Goal: Find specific page/section: Find specific page/section

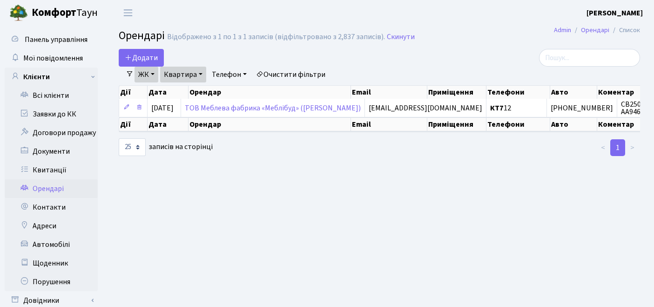
select select "25"
click at [60, 167] on link "Квитанції" at bounding box center [51, 170] width 93 height 19
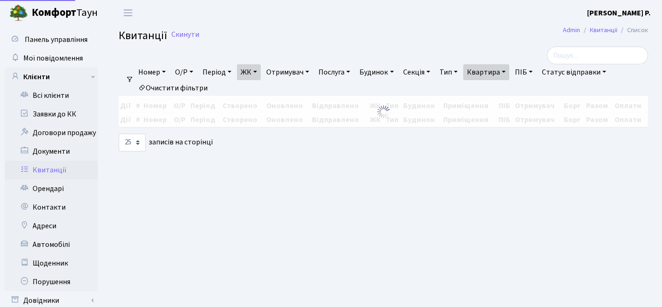
select select "25"
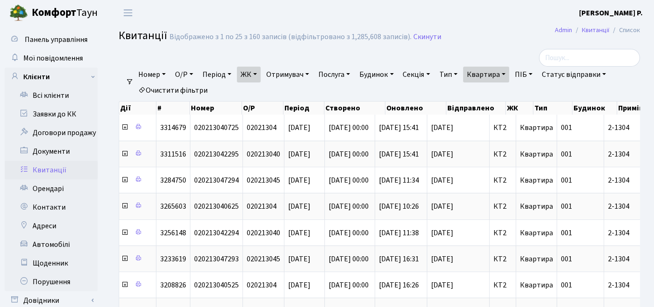
click at [188, 88] on link "Очистити фільтри" at bounding box center [172, 90] width 77 height 16
select select
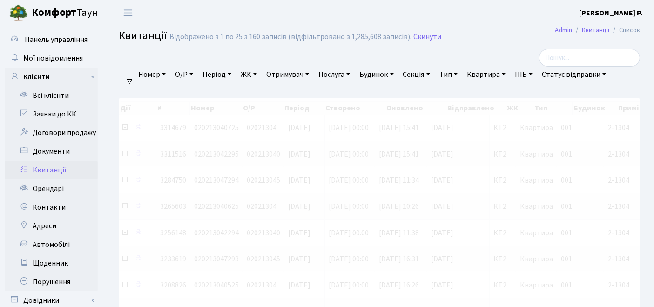
click at [255, 76] on link "ЖК" at bounding box center [249, 75] width 24 height 16
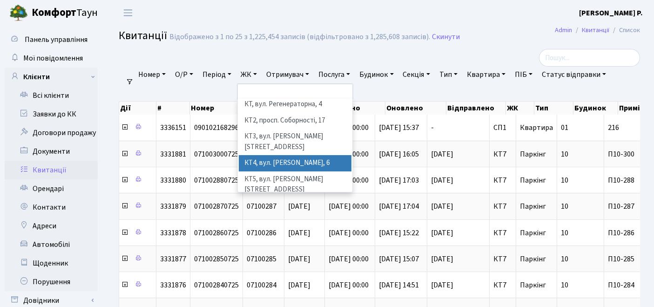
scroll to position [52, 0]
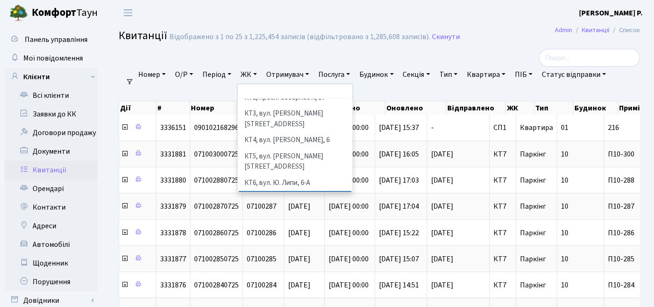
click at [284, 191] on li "КТ7, вул. [PERSON_NAME][STREET_ADDRESS]" at bounding box center [295, 204] width 113 height 27
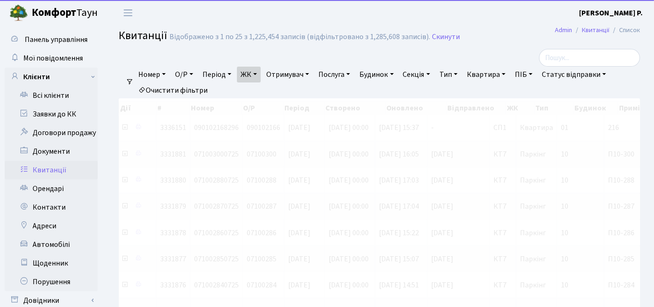
click at [502, 74] on link "Квартира" at bounding box center [486, 75] width 46 height 16
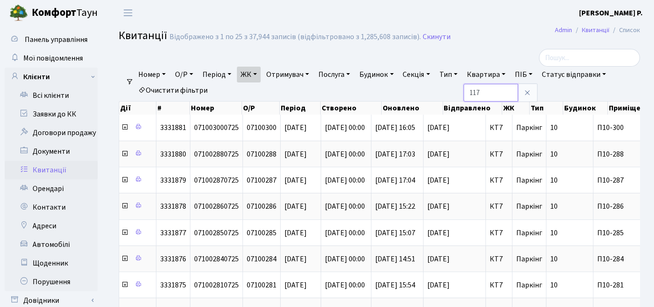
type input "117"
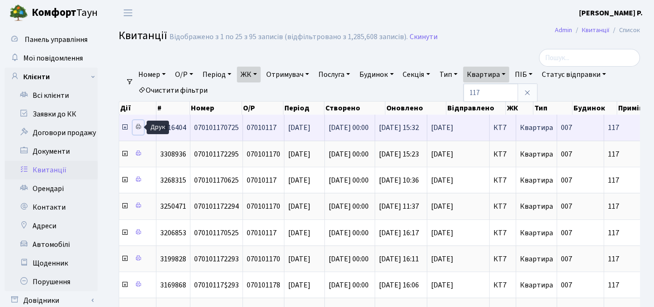
click at [142, 125] on link at bounding box center [138, 127] width 11 height 14
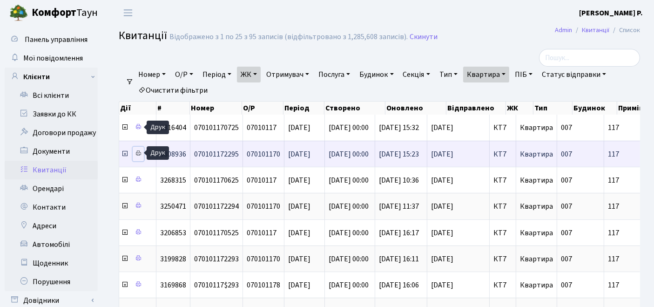
click at [139, 150] on icon at bounding box center [138, 153] width 7 height 7
